Goal: Ask a question

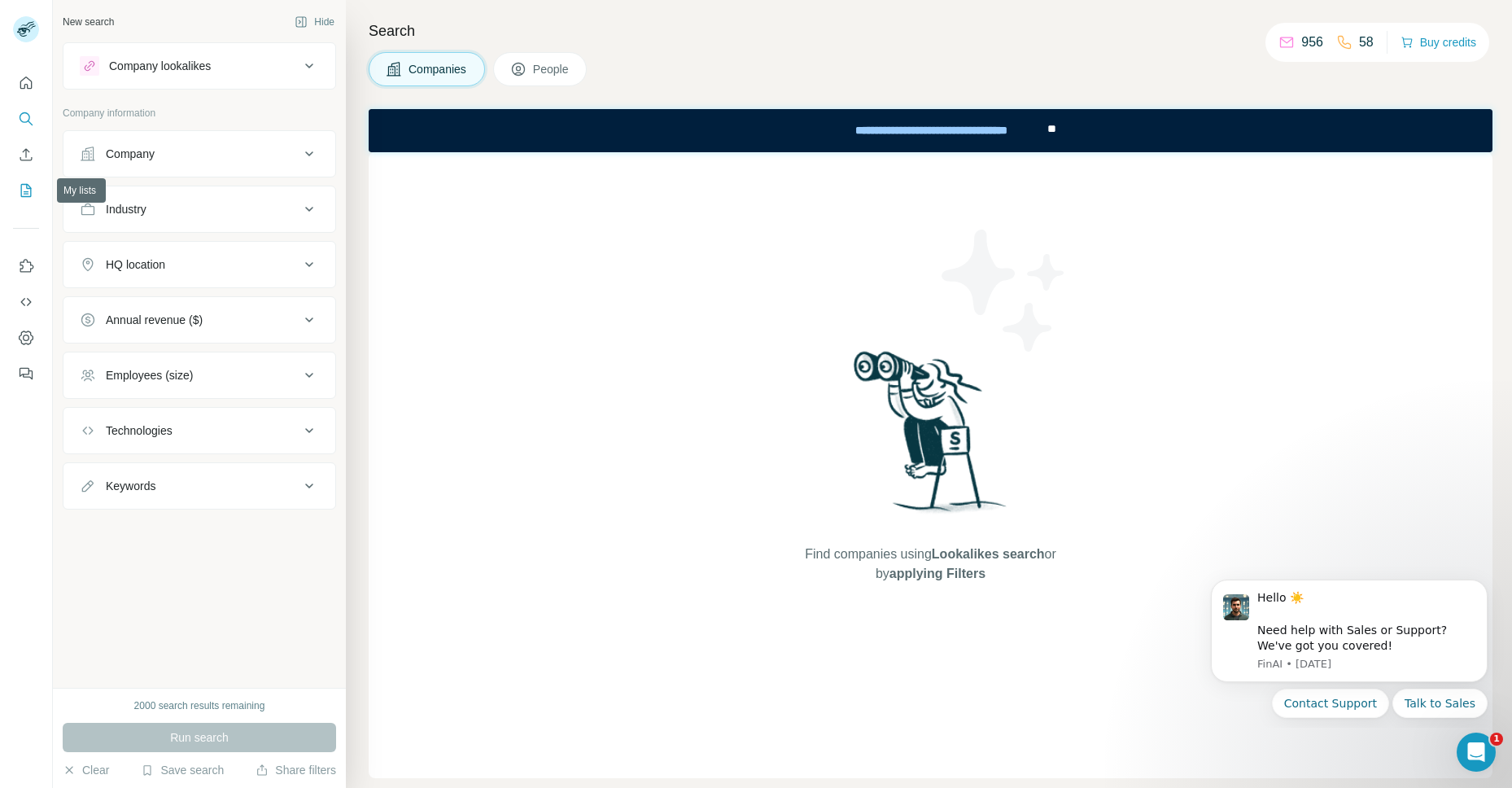
click at [25, 198] on button "My lists" at bounding box center [25, 191] width 26 height 30
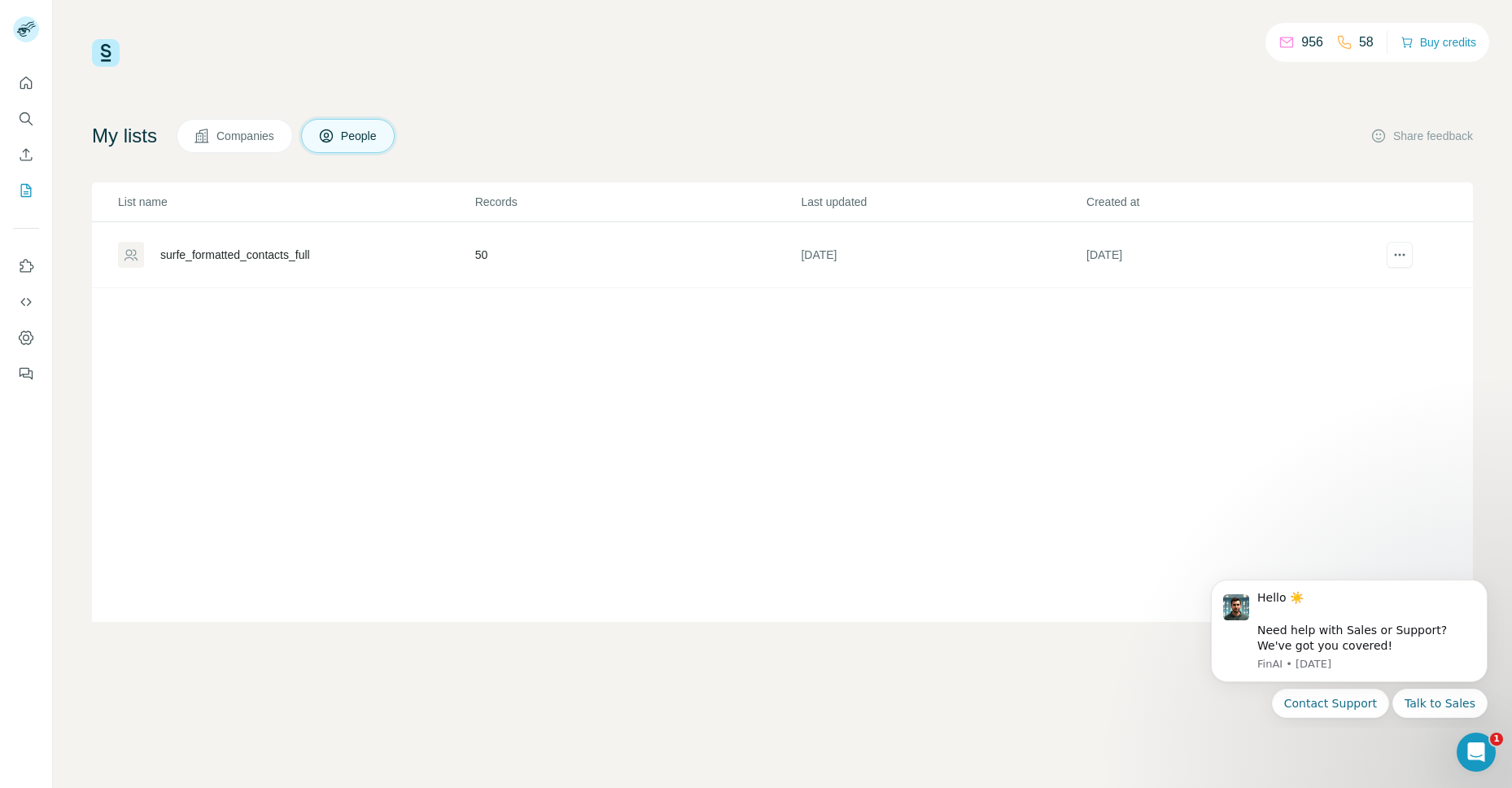
click at [821, 272] on td "[DATE]" at bounding box center [943, 255] width 285 height 66
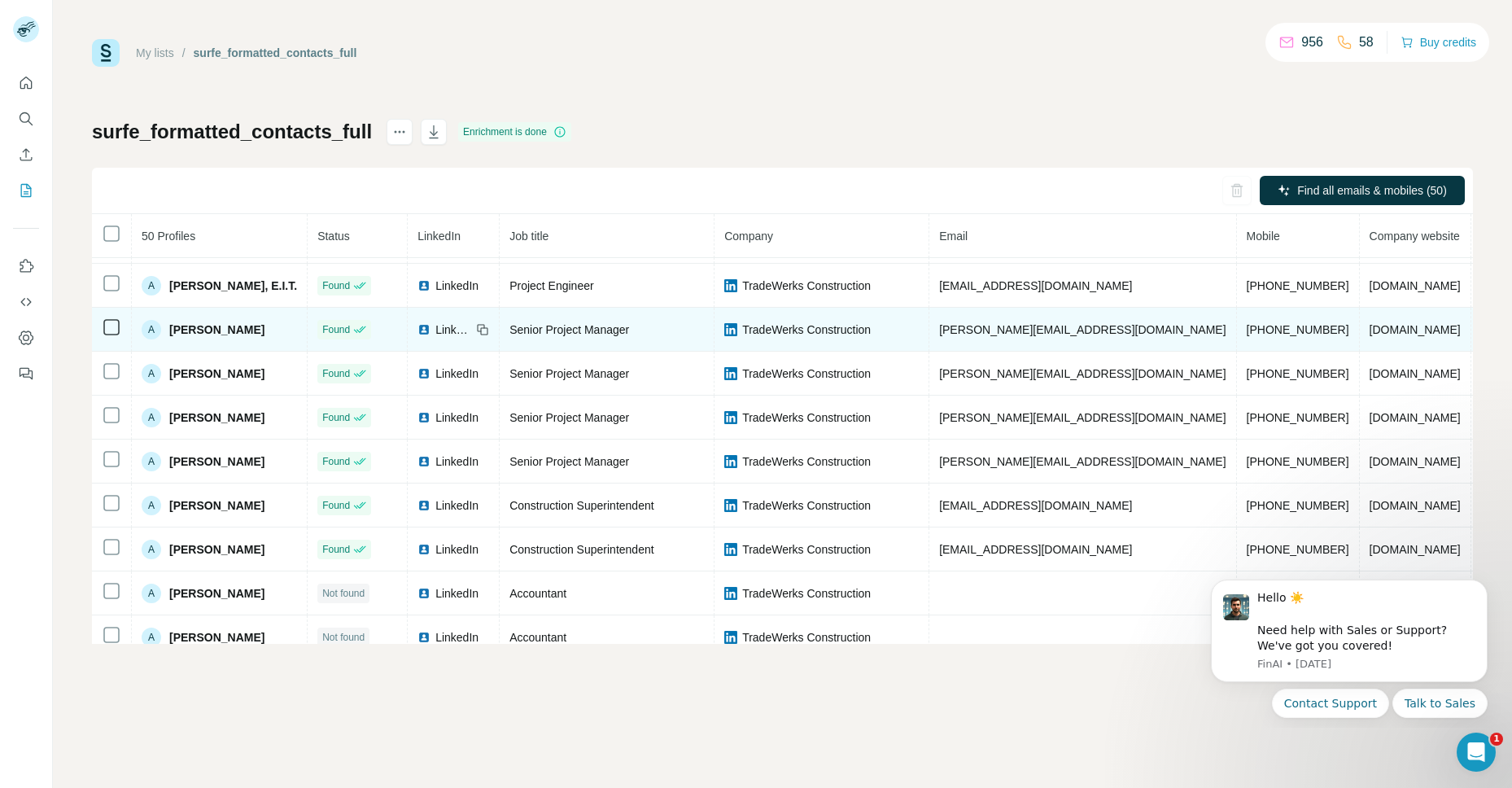
scroll to position [53, 0]
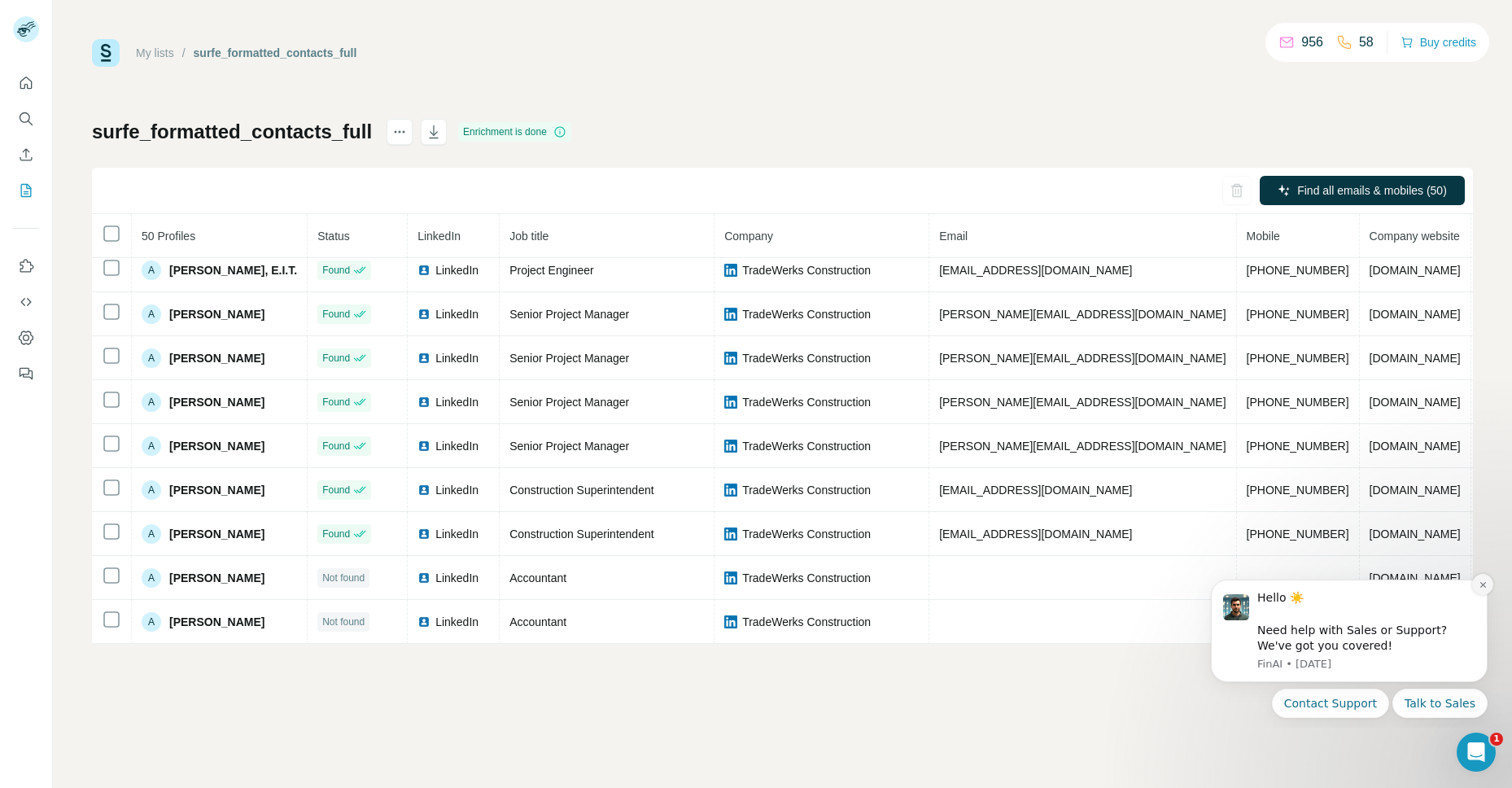
click at [1487, 581] on button "Dismiss notification" at bounding box center [1482, 584] width 21 height 21
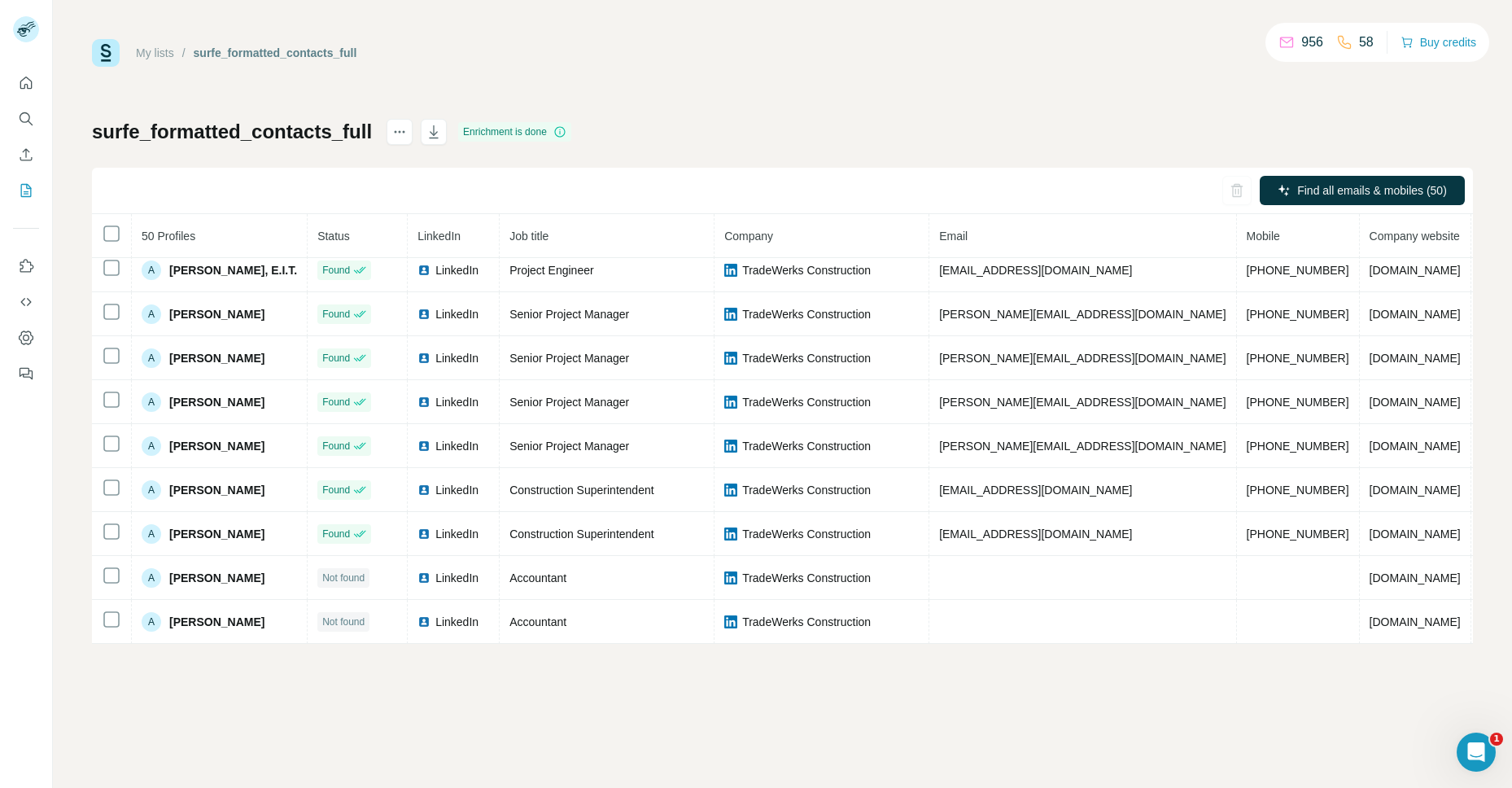
click at [376, 136] on div "surfe_formatted_contacts_full Enrichment is done" at bounding box center [332, 131] width 479 height 26
click at [394, 134] on icon "actions" at bounding box center [399, 131] width 16 height 16
click at [430, 130] on icon "button" at bounding box center [434, 131] width 16 height 16
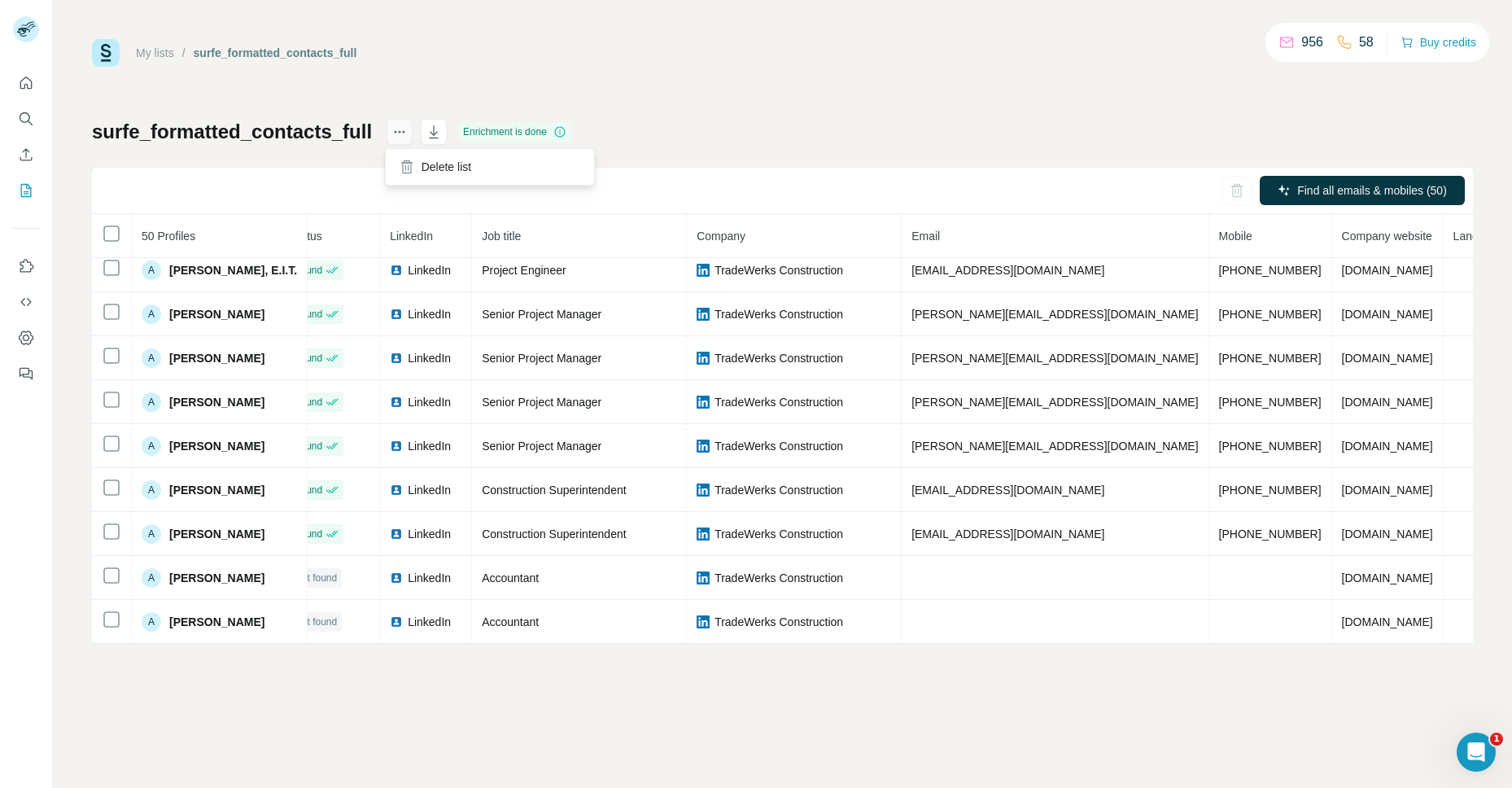
click at [396, 136] on icon "actions" at bounding box center [399, 131] width 16 height 16
click at [443, 128] on button "button" at bounding box center [434, 131] width 26 height 26
click at [1479, 742] on icon "Open Intercom Messenger" at bounding box center [1475, 751] width 27 height 27
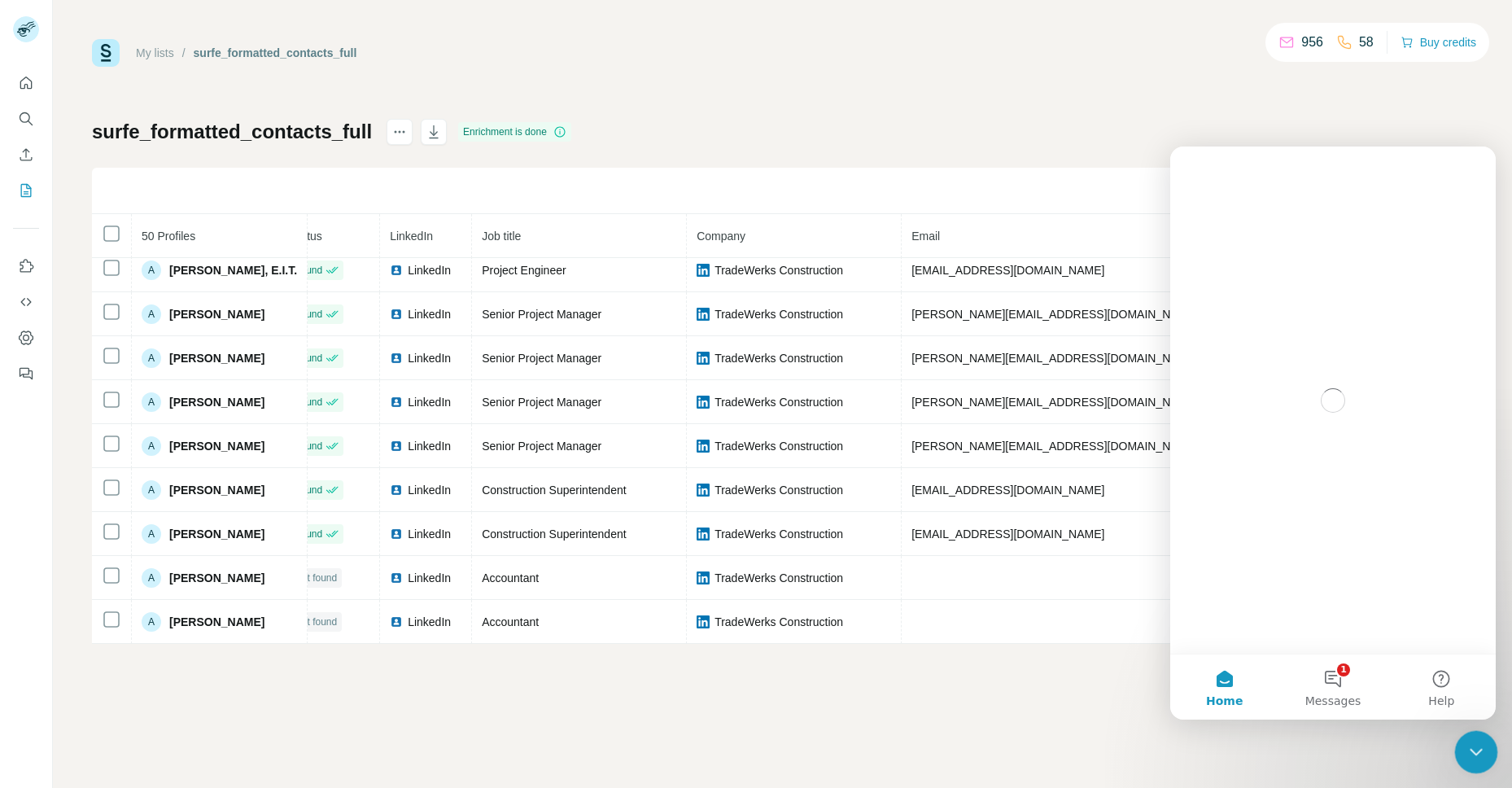
scroll to position [0, 0]
click at [1315, 672] on button "1 Messages" at bounding box center [1333, 687] width 108 height 65
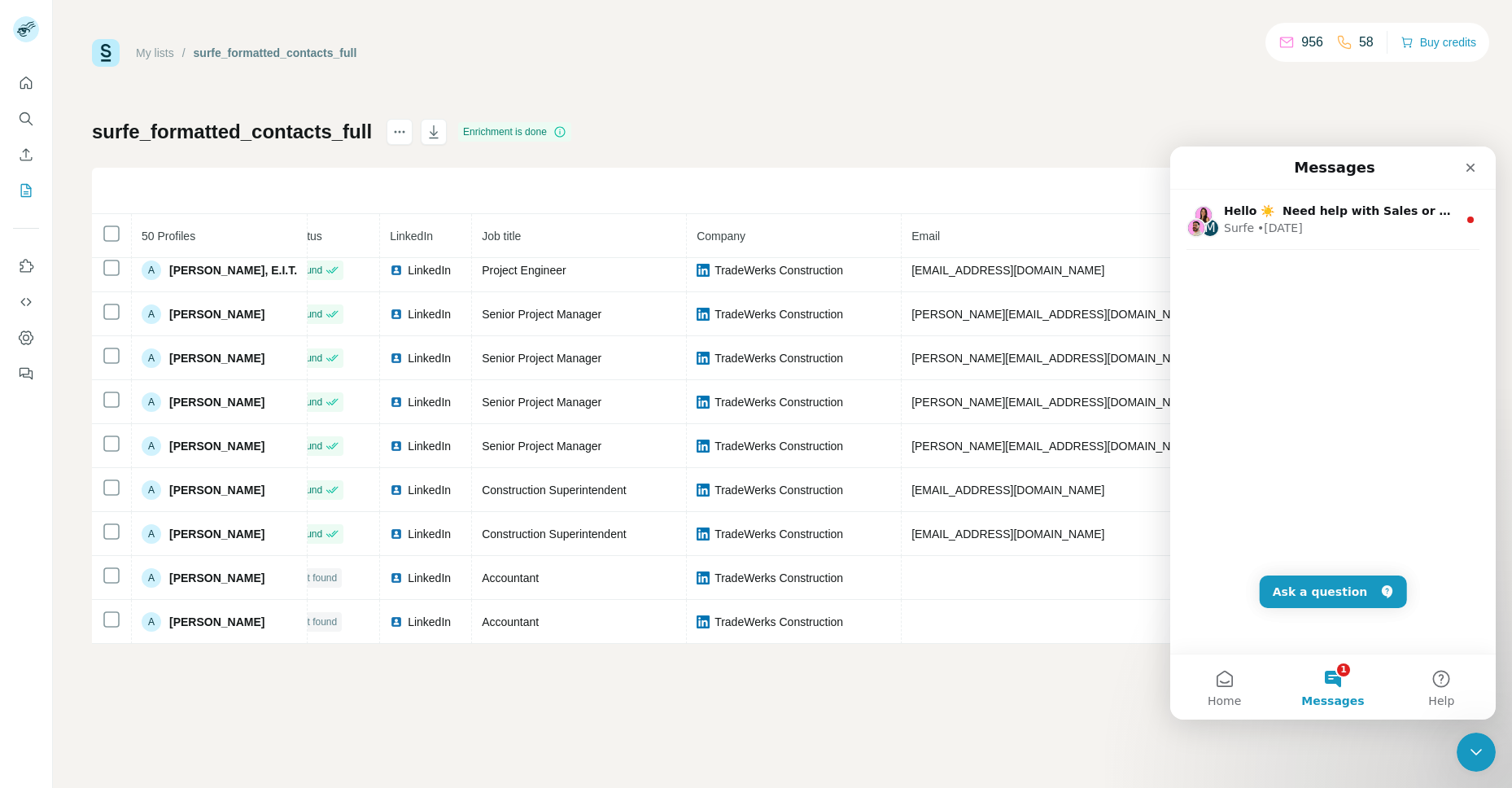
click at [1332, 674] on button "1 Messages" at bounding box center [1333, 687] width 108 height 65
click at [1318, 590] on button "Ask a question" at bounding box center [1334, 591] width 147 height 32
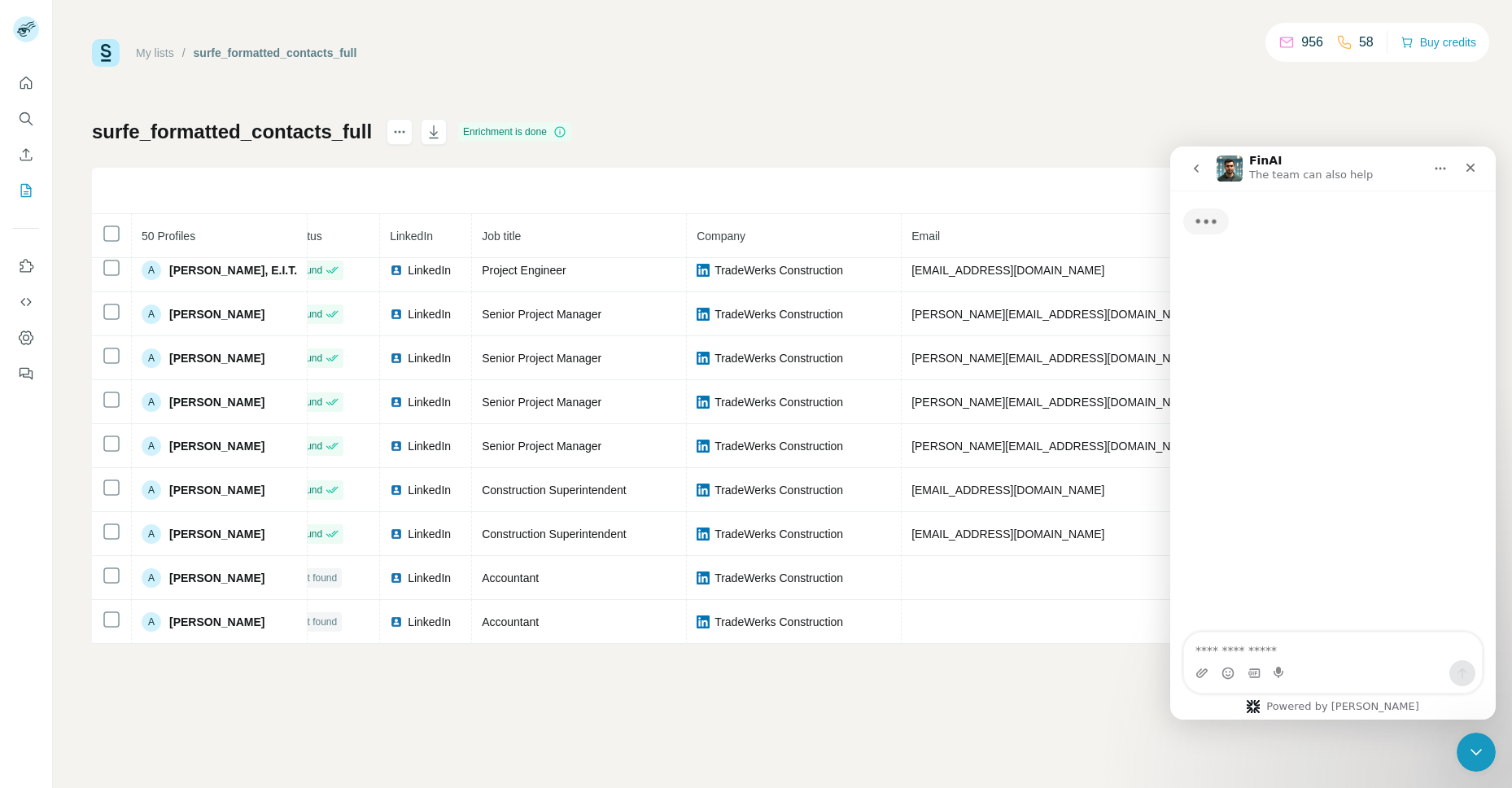
click at [1300, 649] on textarea "Ask a question…" at bounding box center [1333, 646] width 298 height 28
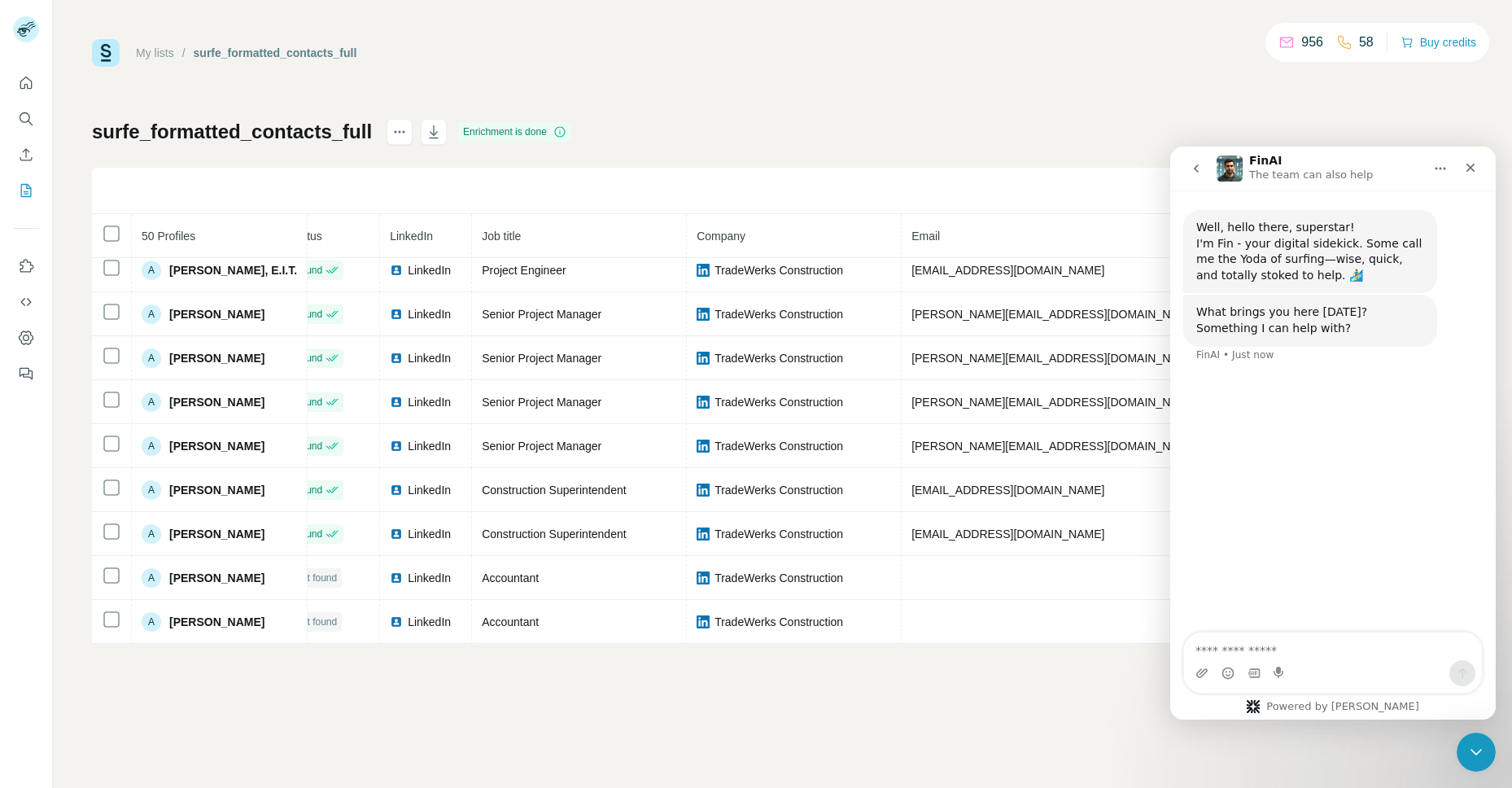
type textarea "*"
type textarea "**********"
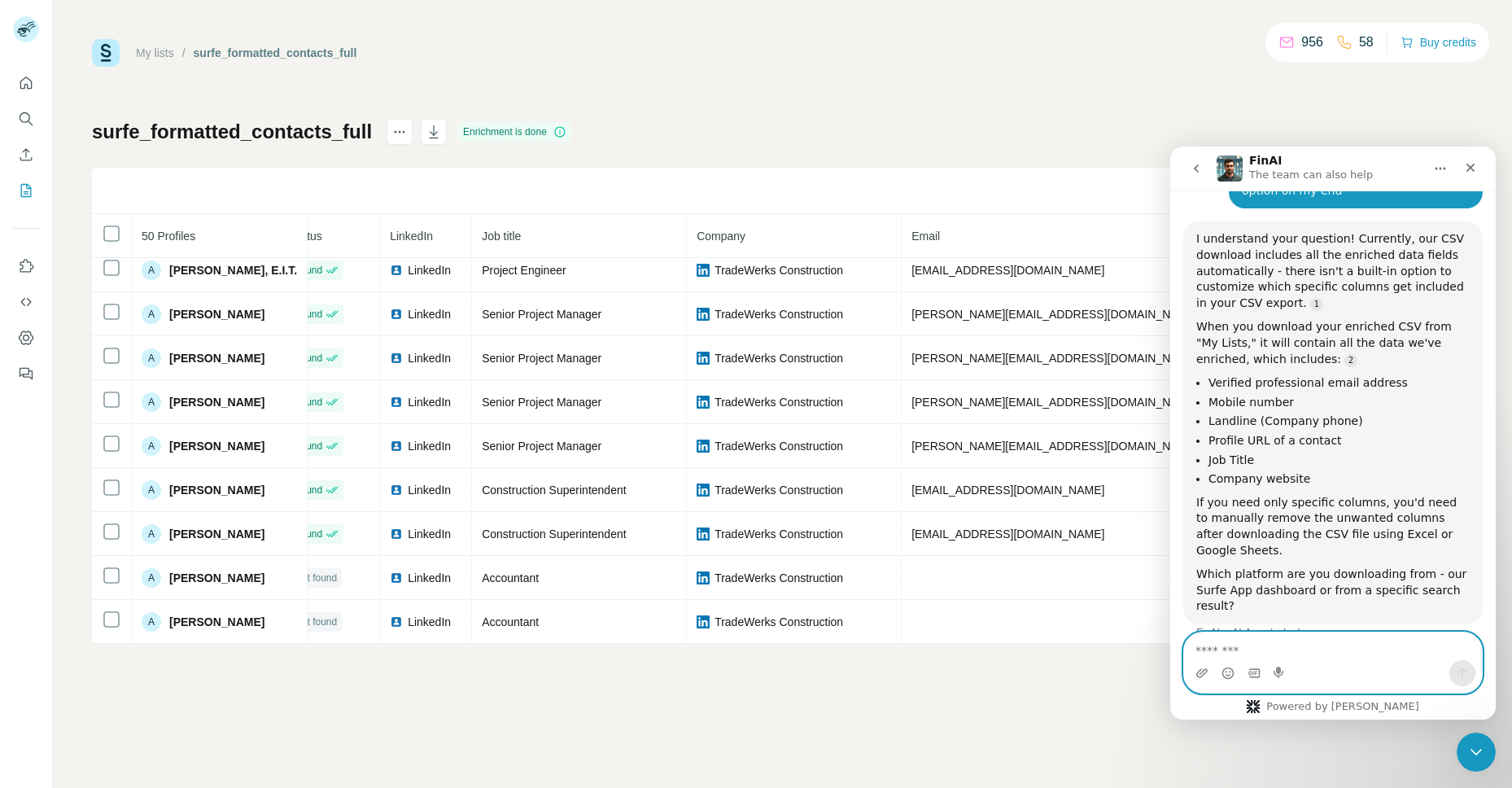
scroll to position [207, 0]
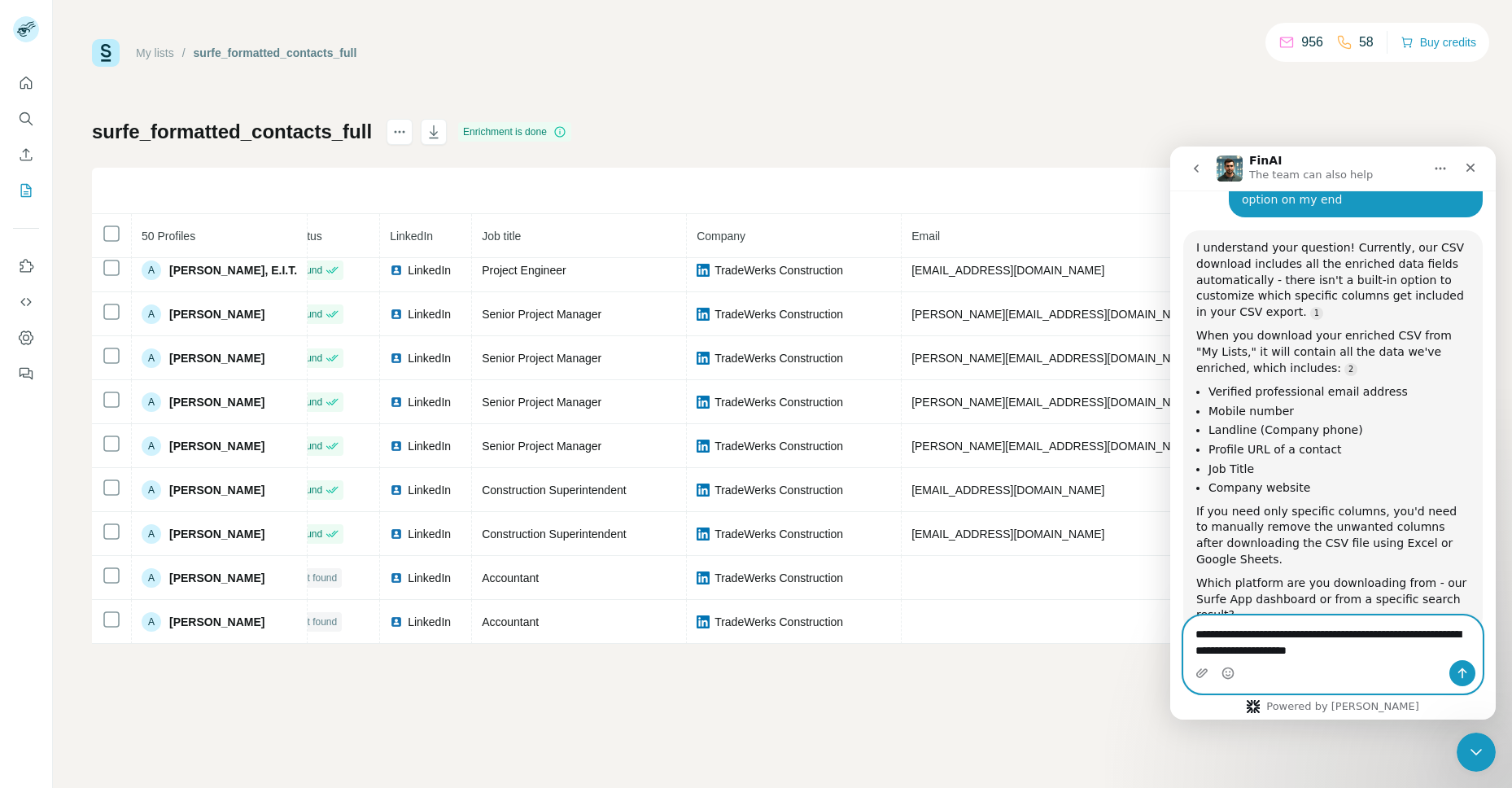
type textarea "**********"
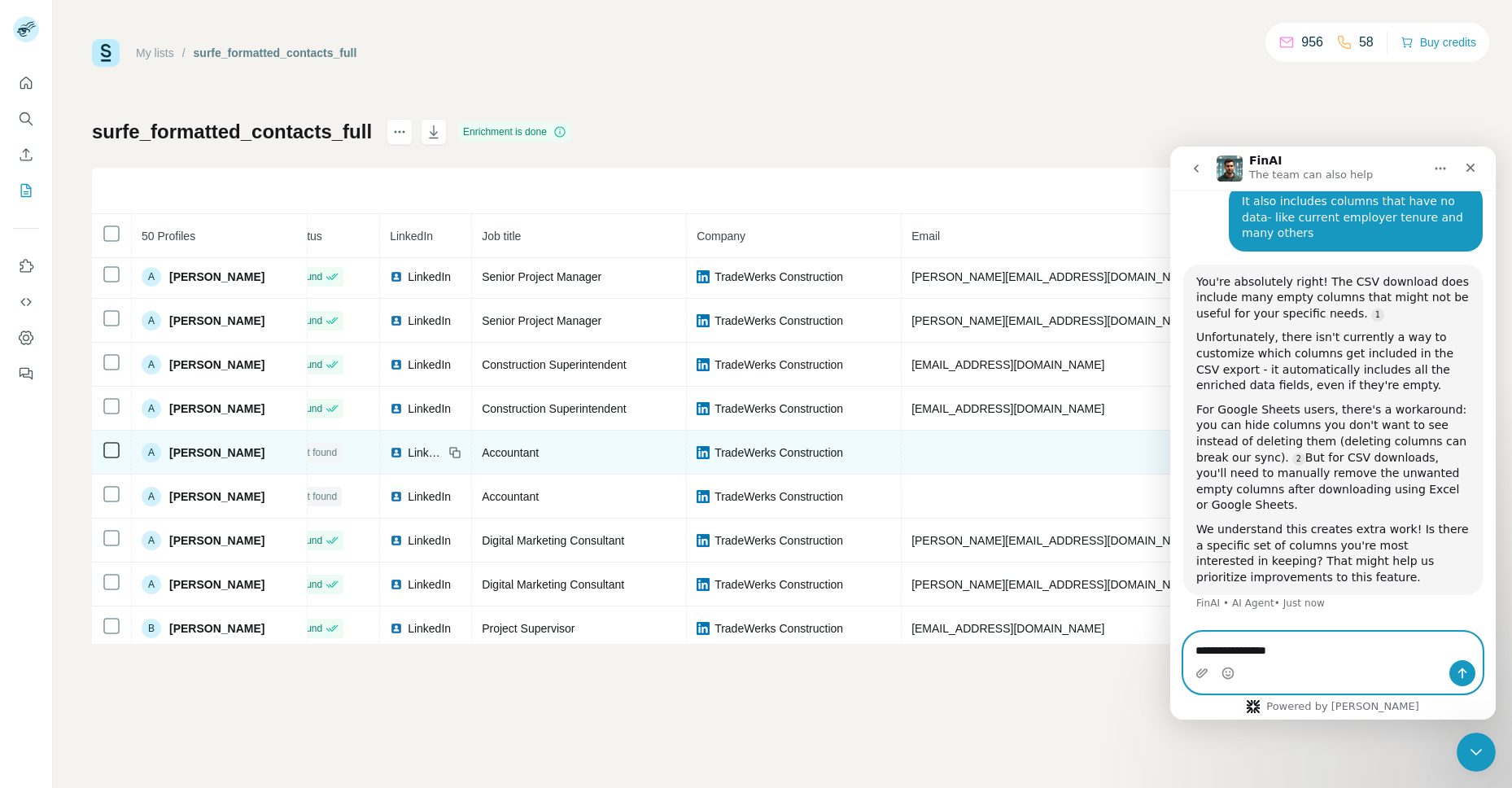
scroll to position [0, 28]
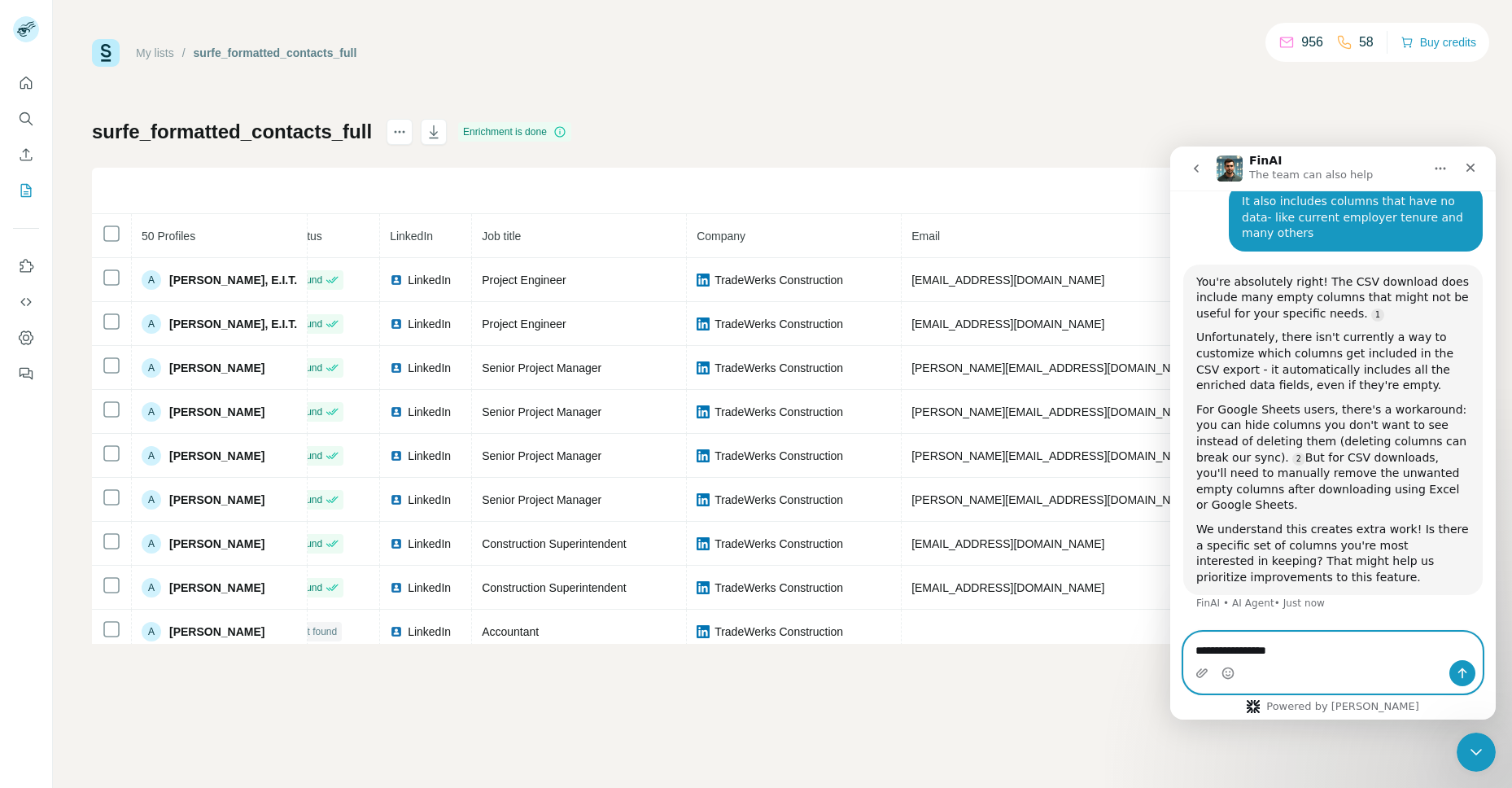
drag, startPoint x: 1291, startPoint y: 649, endPoint x: 1233, endPoint y: 645, distance: 58.1
click at [1233, 645] on textarea "**********" at bounding box center [1333, 646] width 298 height 28
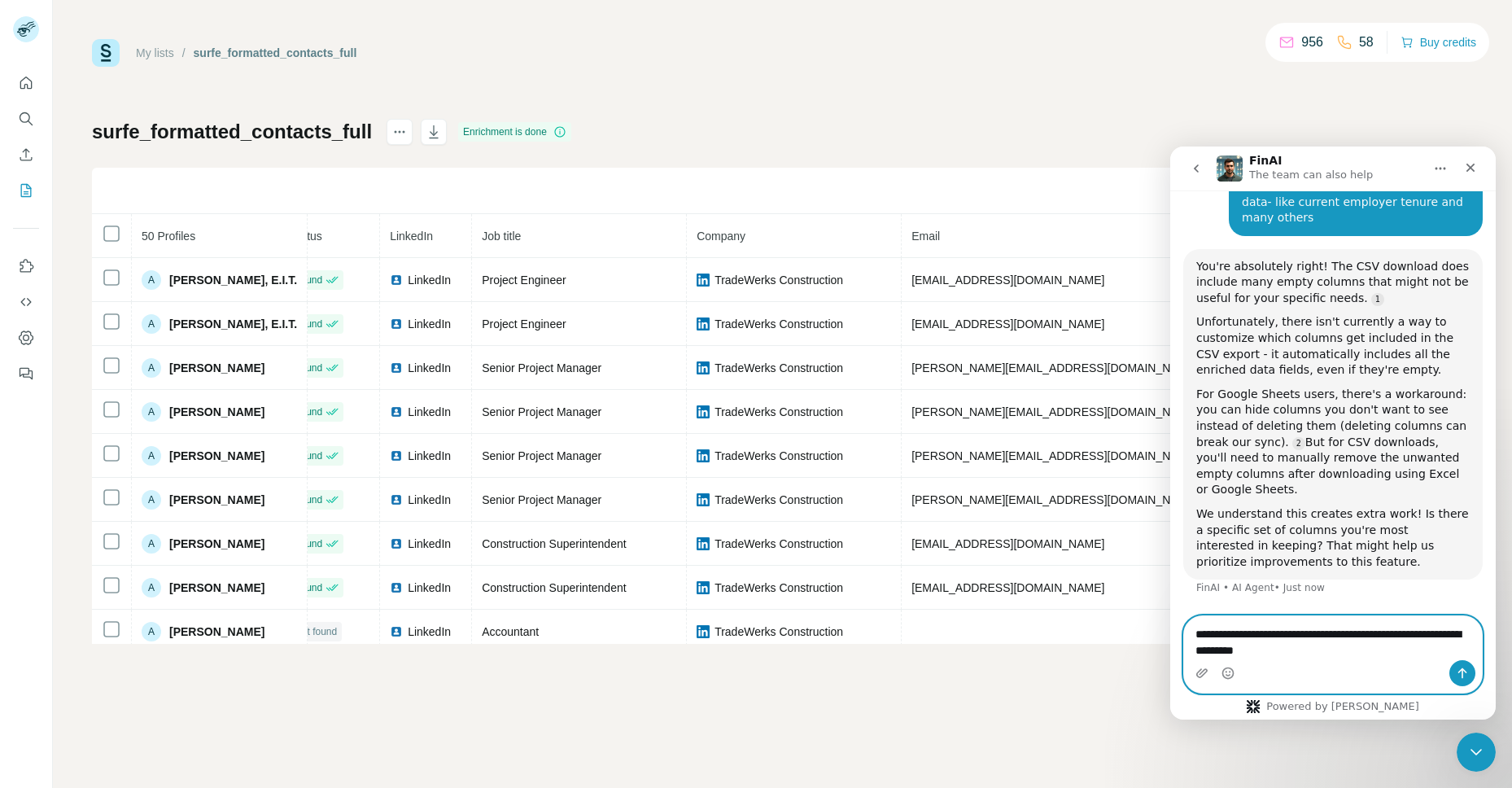
type textarea "**********"
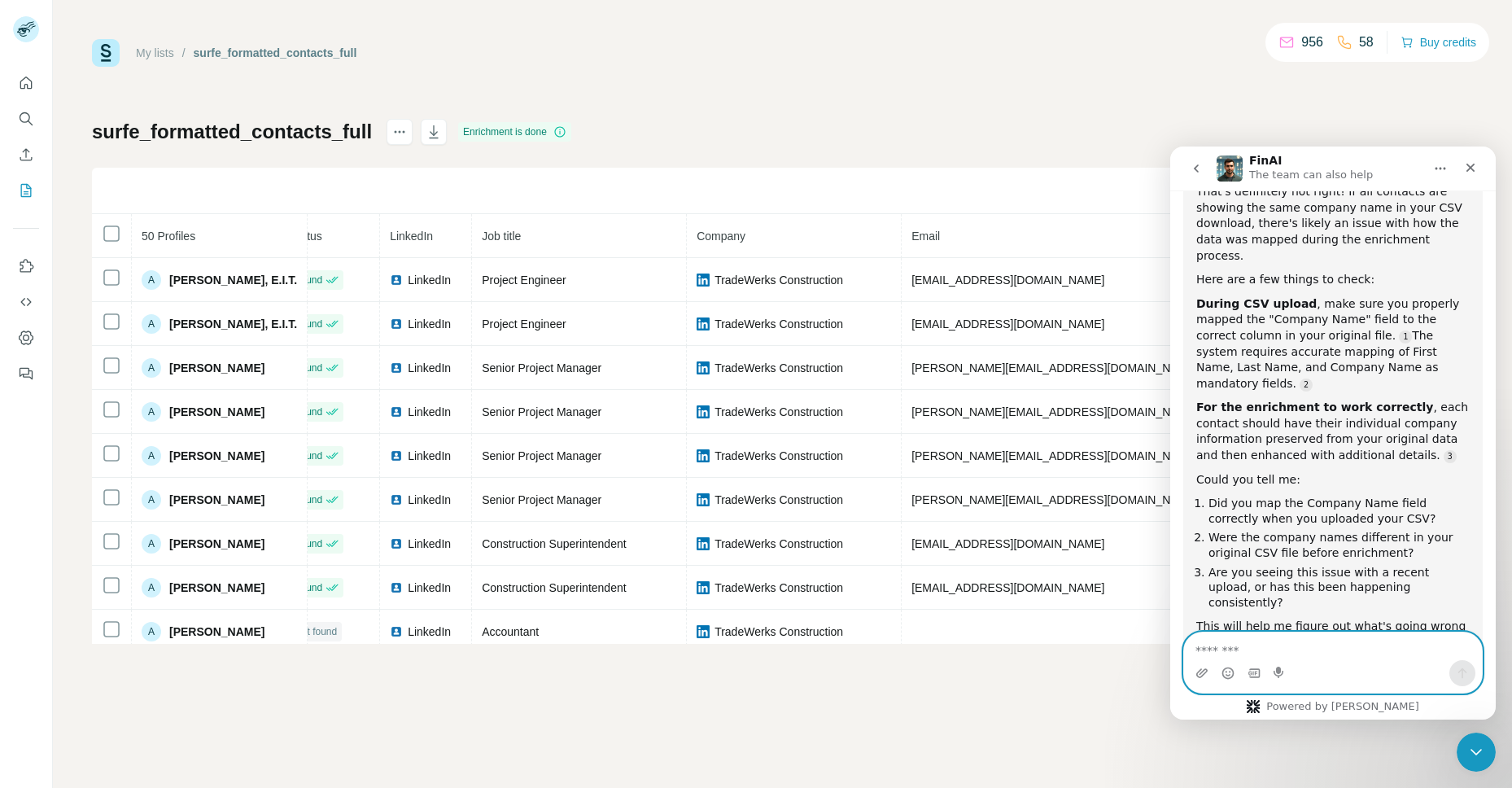
scroll to position [1221, 0]
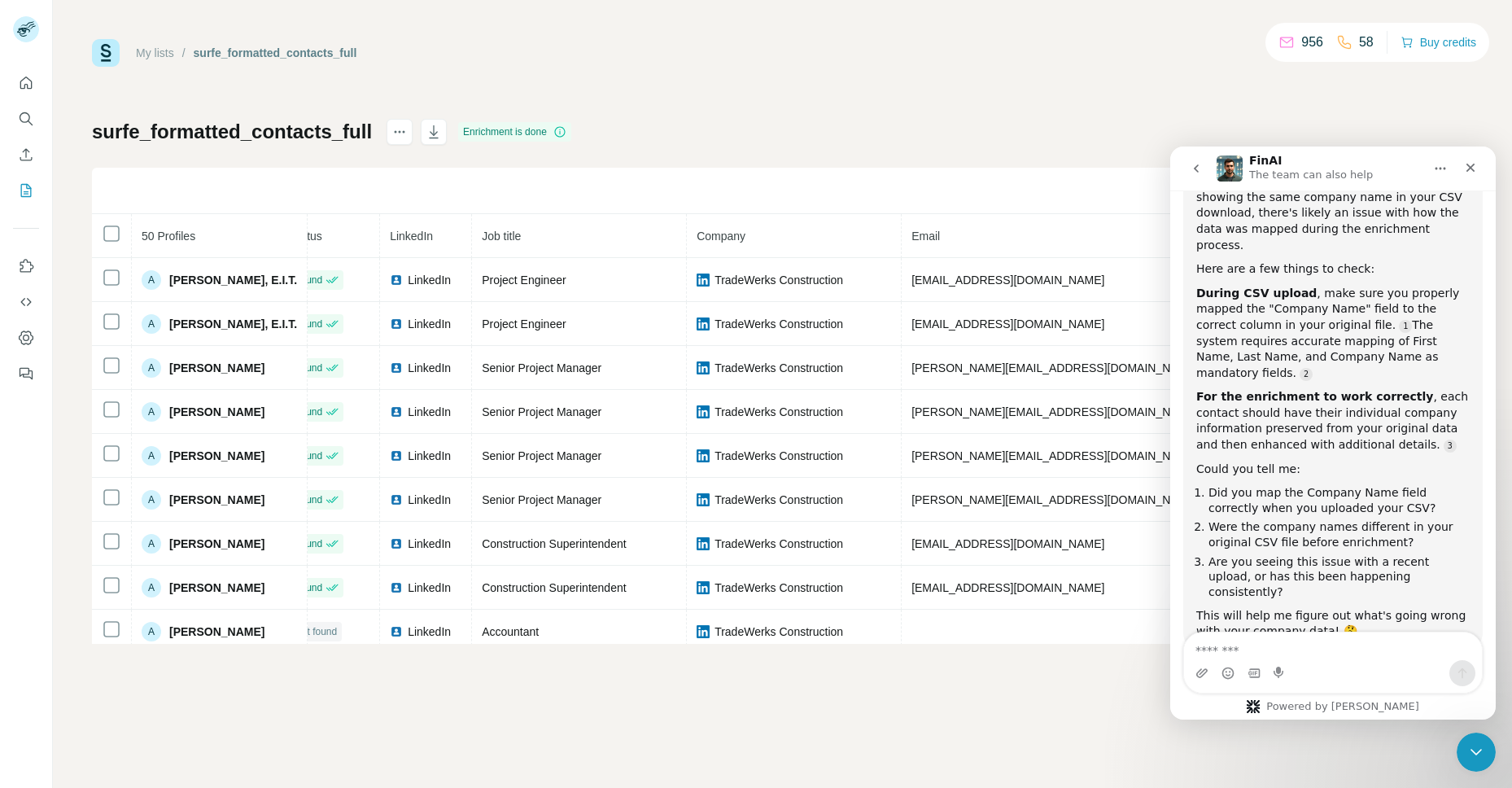
click at [1323, 661] on div "Intercom messenger" at bounding box center [1333, 673] width 298 height 26
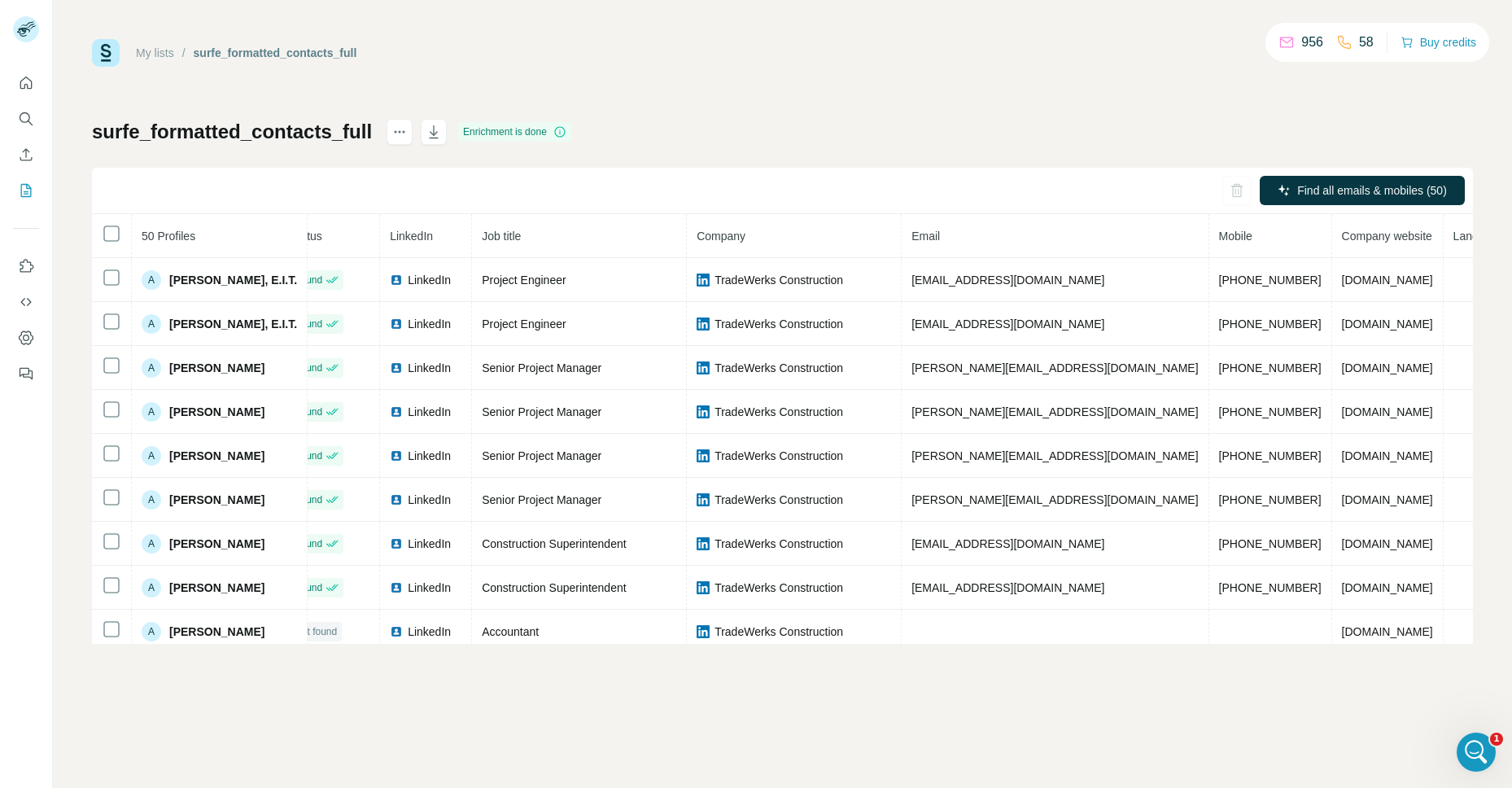
scroll to position [1195, 0]
click at [1455, 752] on div "Open Intercom Messenger" at bounding box center [1474, 749] width 53 height 53
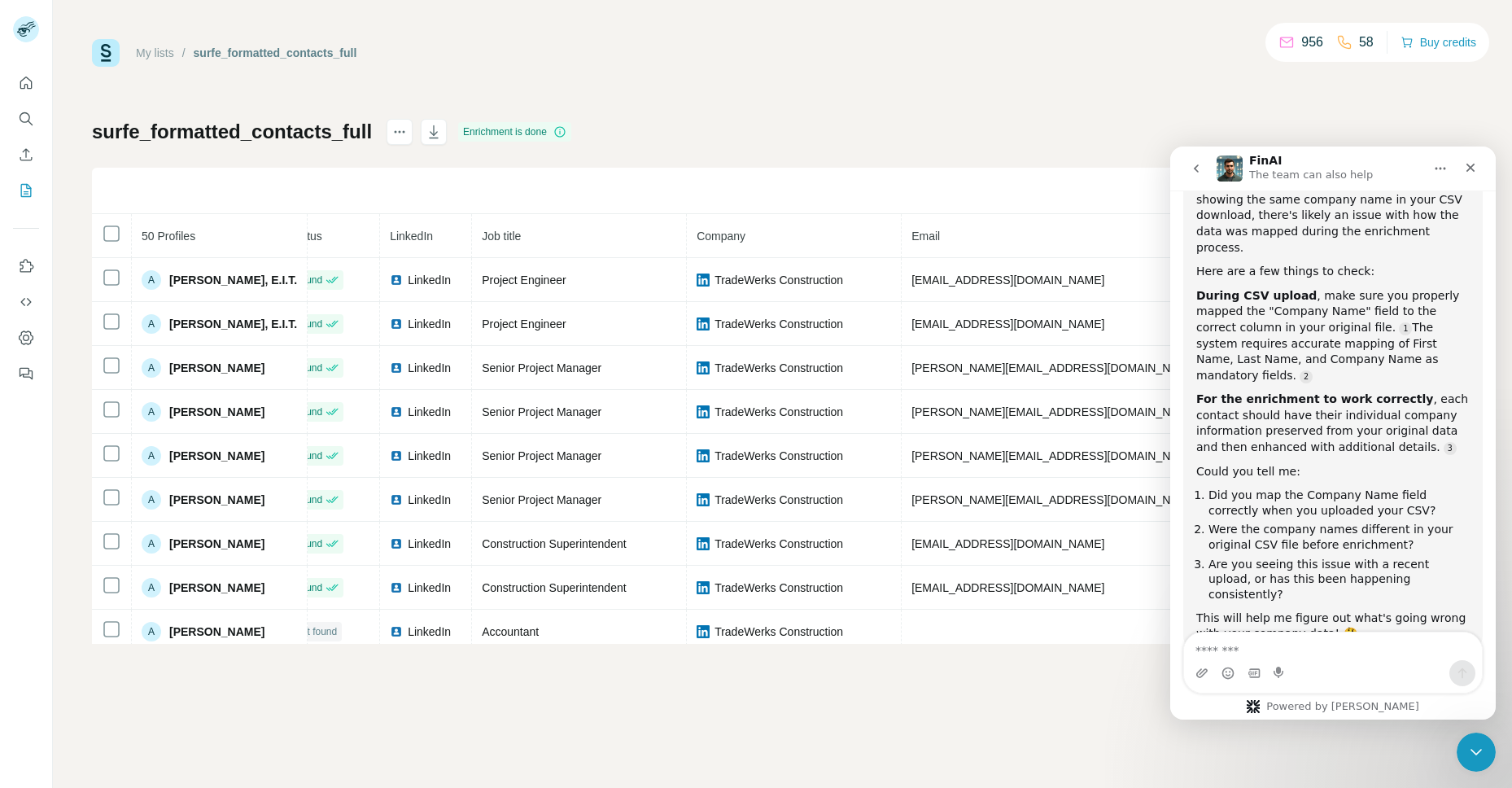
click at [1321, 657] on textarea "Message…" at bounding box center [1333, 646] width 298 height 28
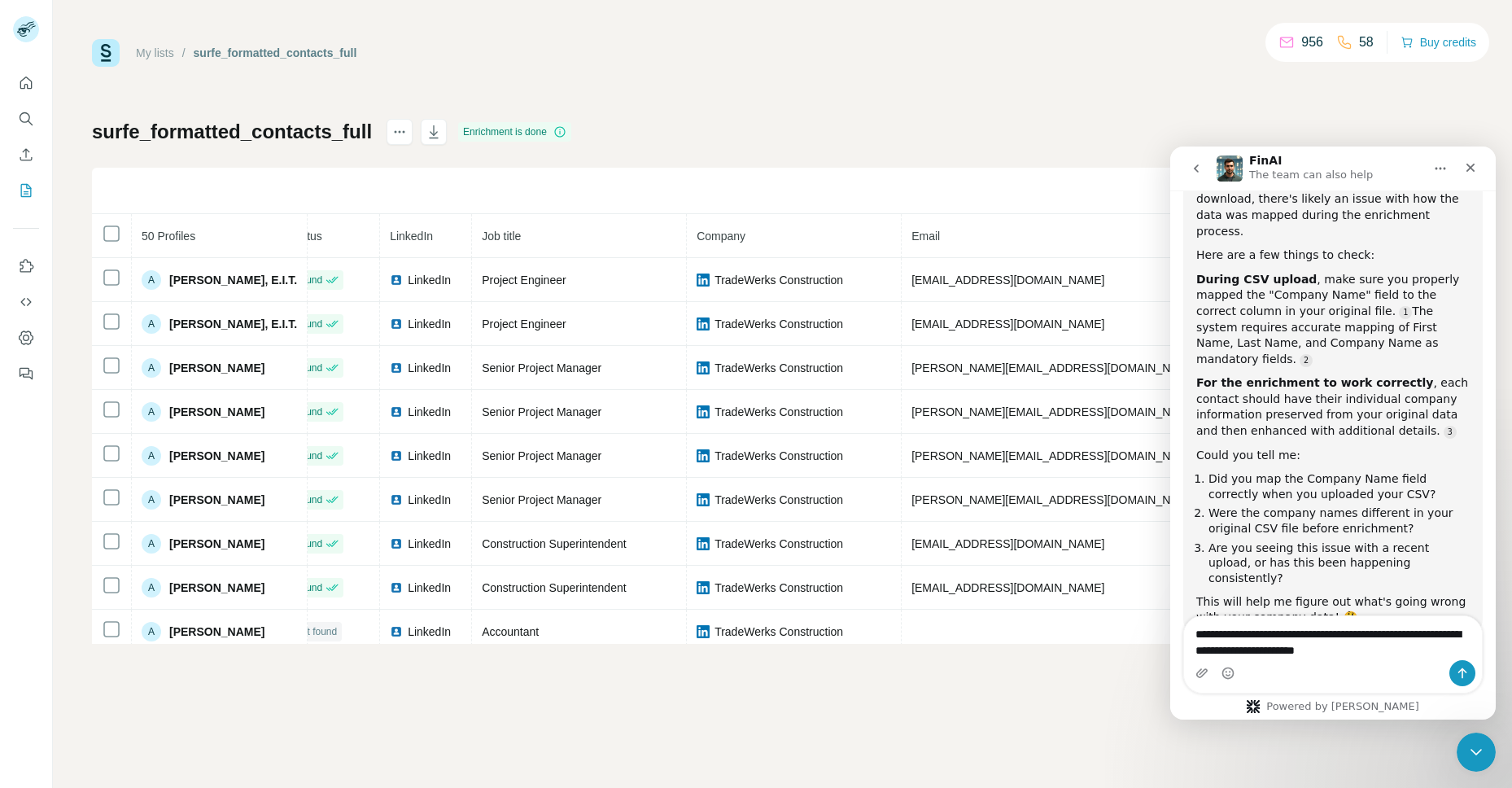
type textarea "**********"
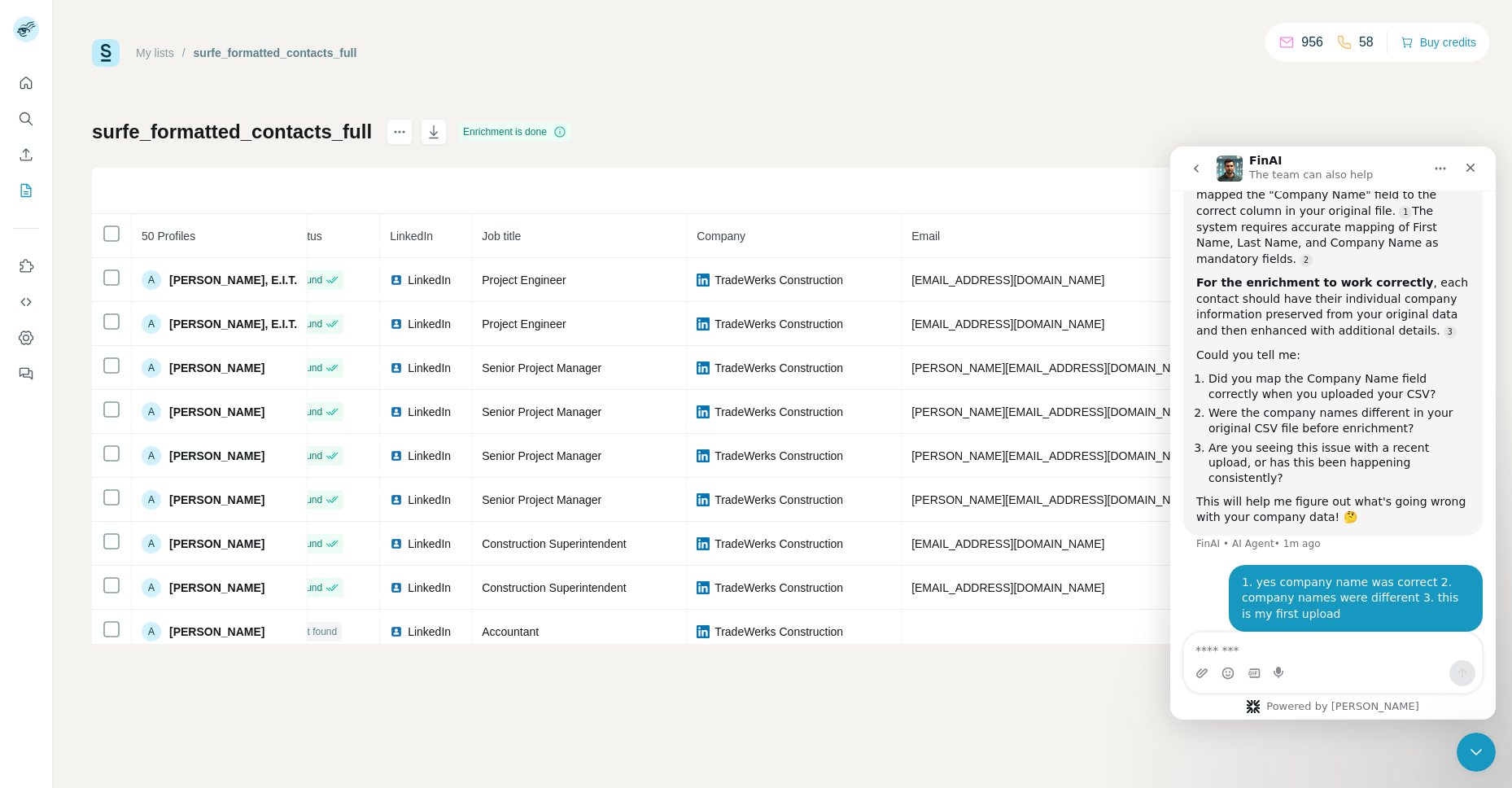
scroll to position [1328, 0]
